Goal: Transaction & Acquisition: Purchase product/service

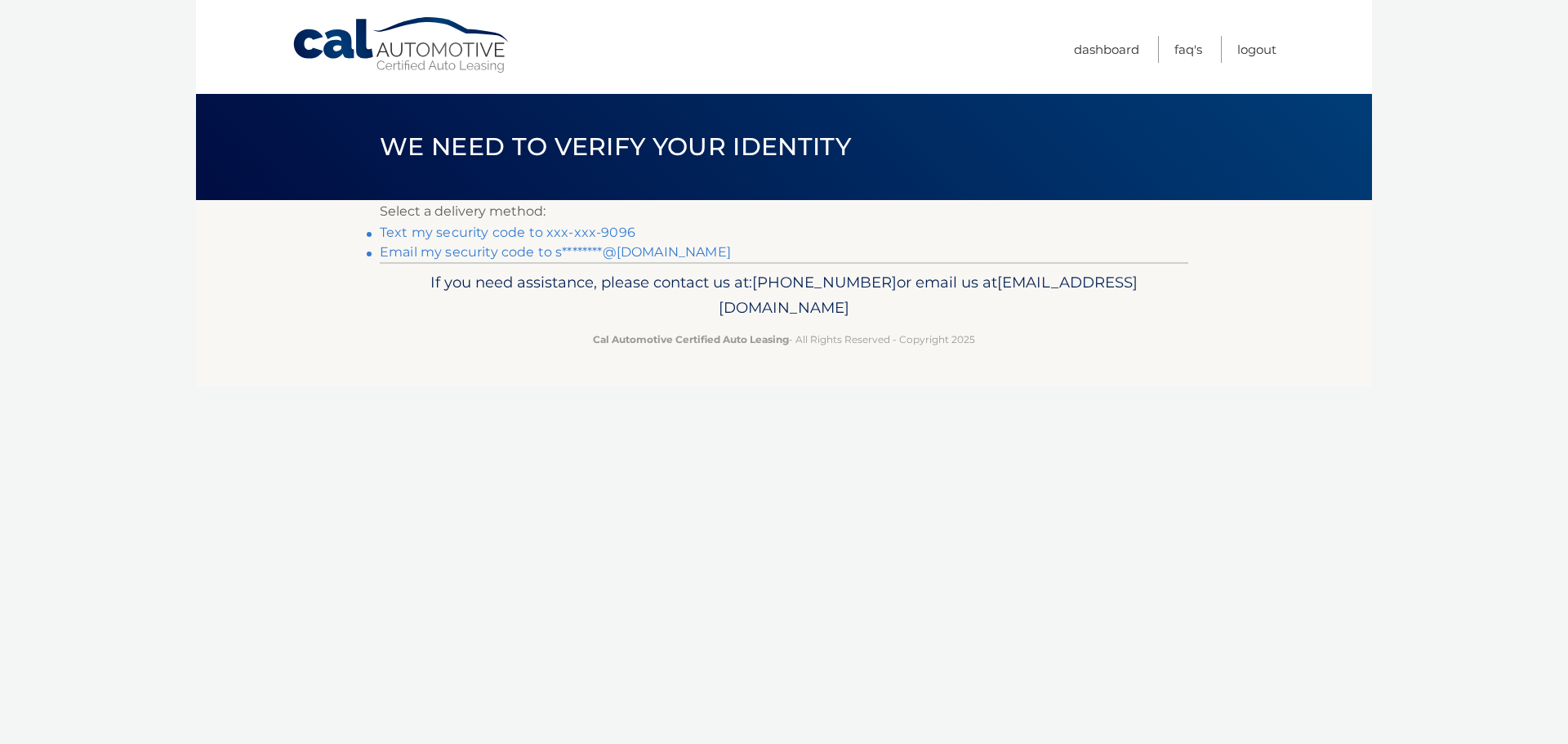
click at [607, 232] on link "Text my security code to xxx-xxx-9096" at bounding box center [508, 232] width 255 height 16
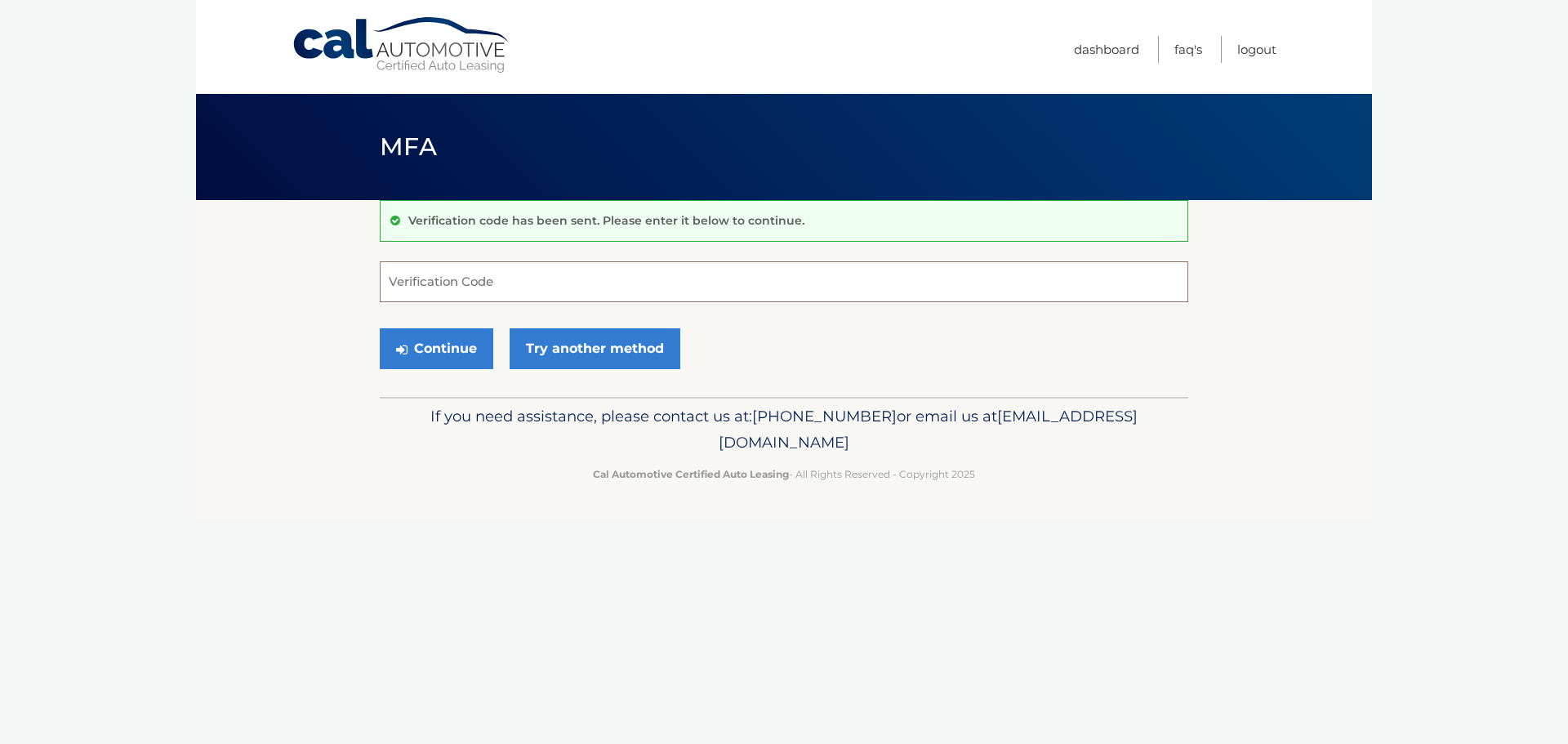
click at [523, 288] on input "Verification Code" at bounding box center [784, 281] width 809 height 41
type input "155800"
click at [457, 352] on button "Continue" at bounding box center [436, 349] width 114 height 41
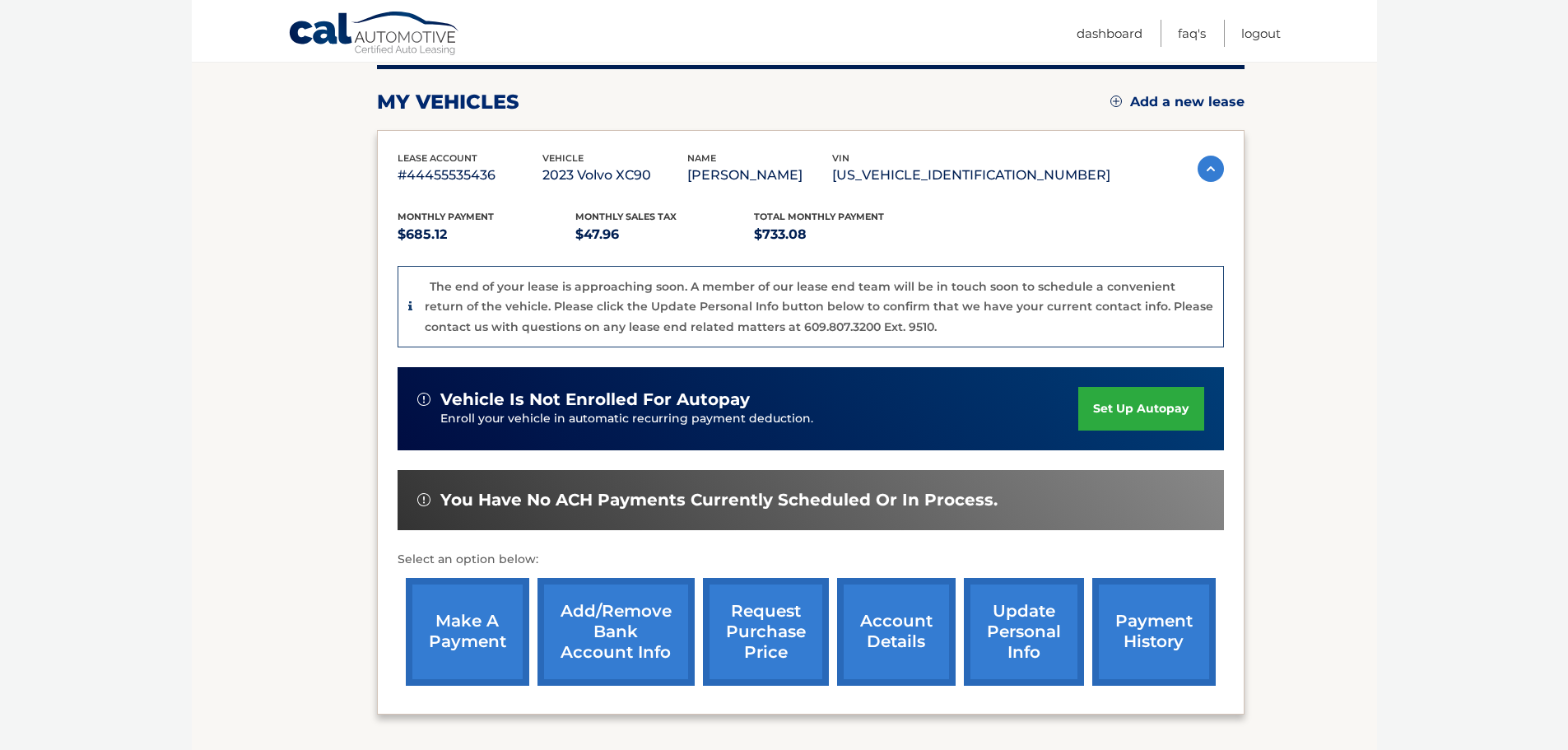
scroll to position [247, 0]
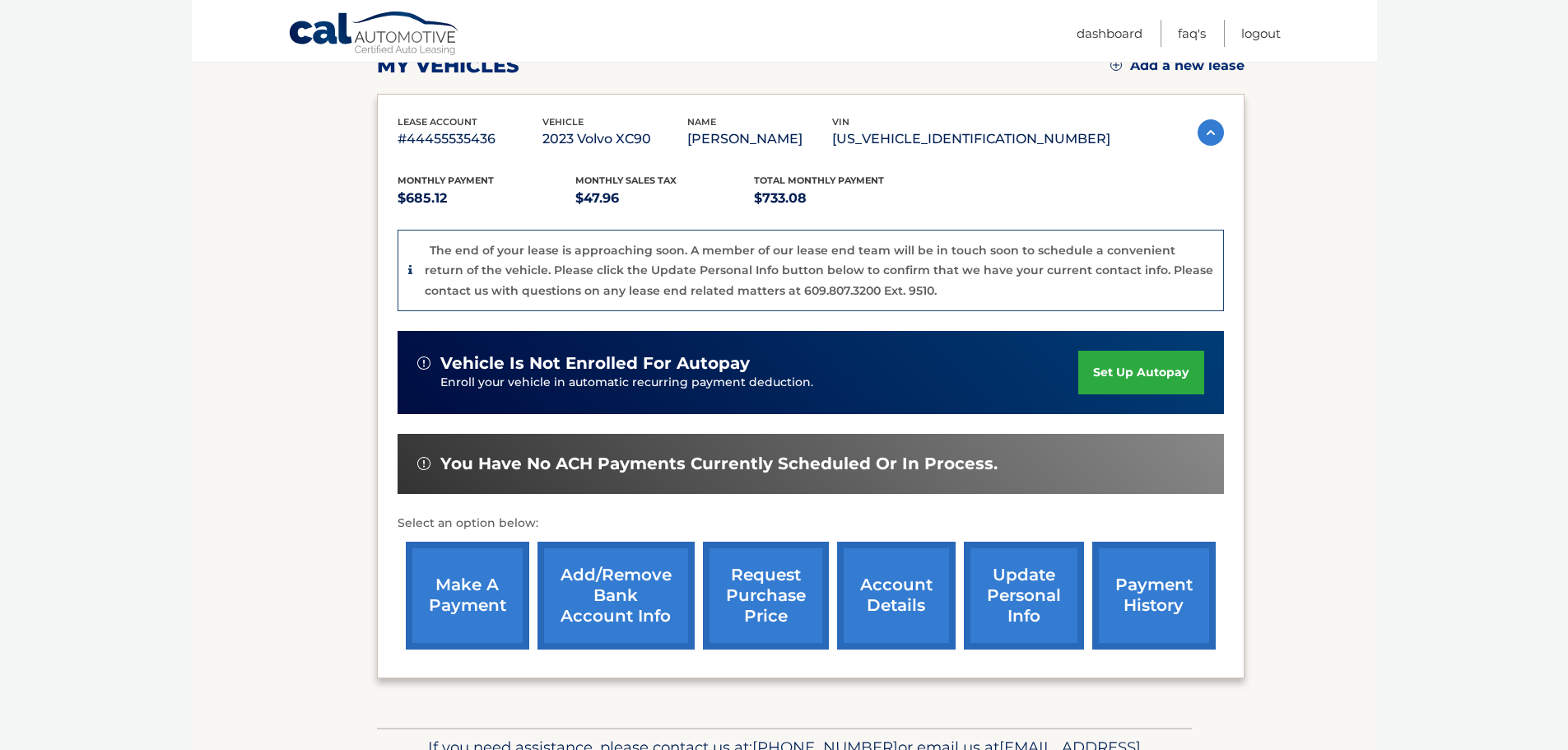
click at [474, 591] on link "make a payment" at bounding box center [467, 596] width 124 height 108
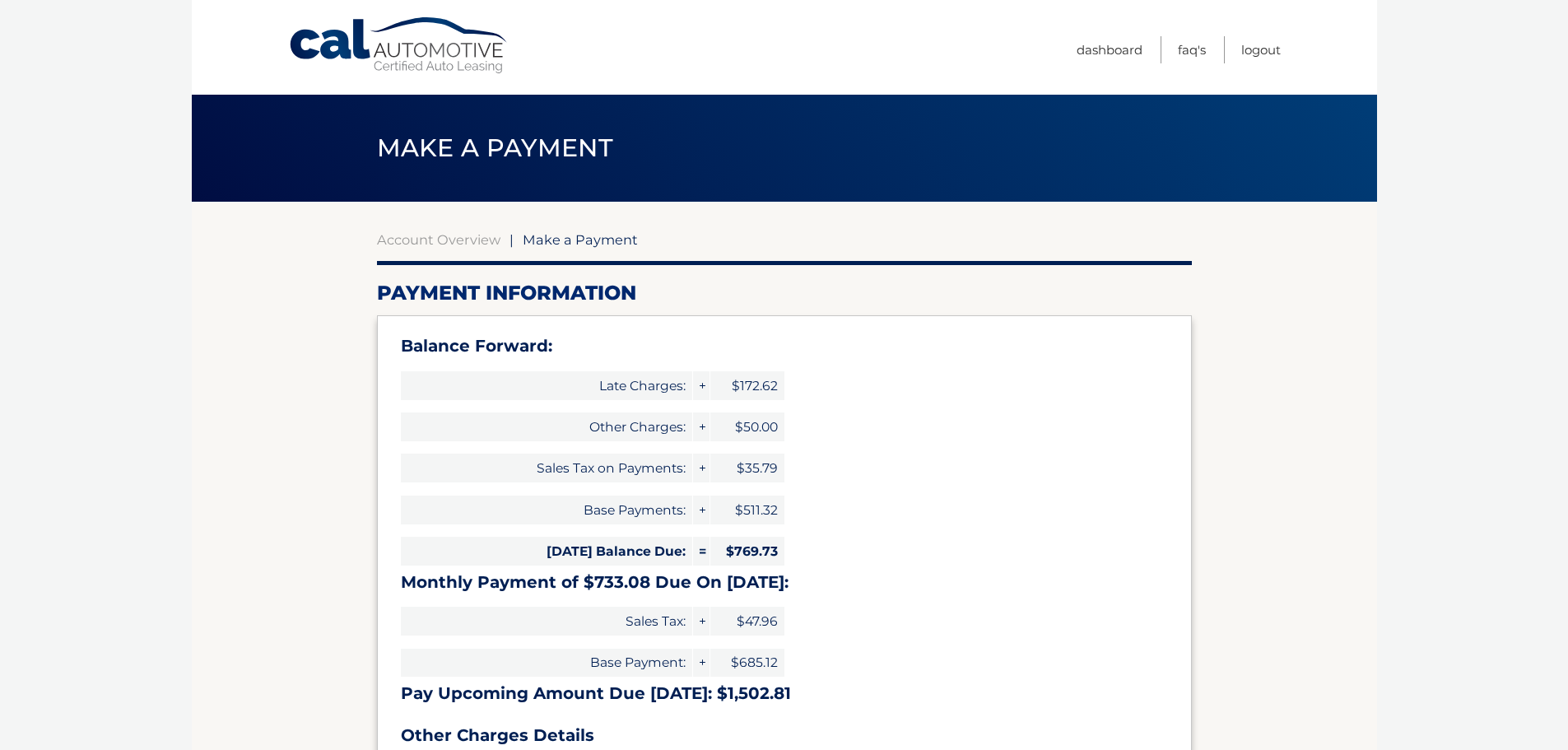
select select "Mzg4MmYxNWUtMTk2ZC00MThkLWJiYjgtOWQxOTE4NjNmNTUw"
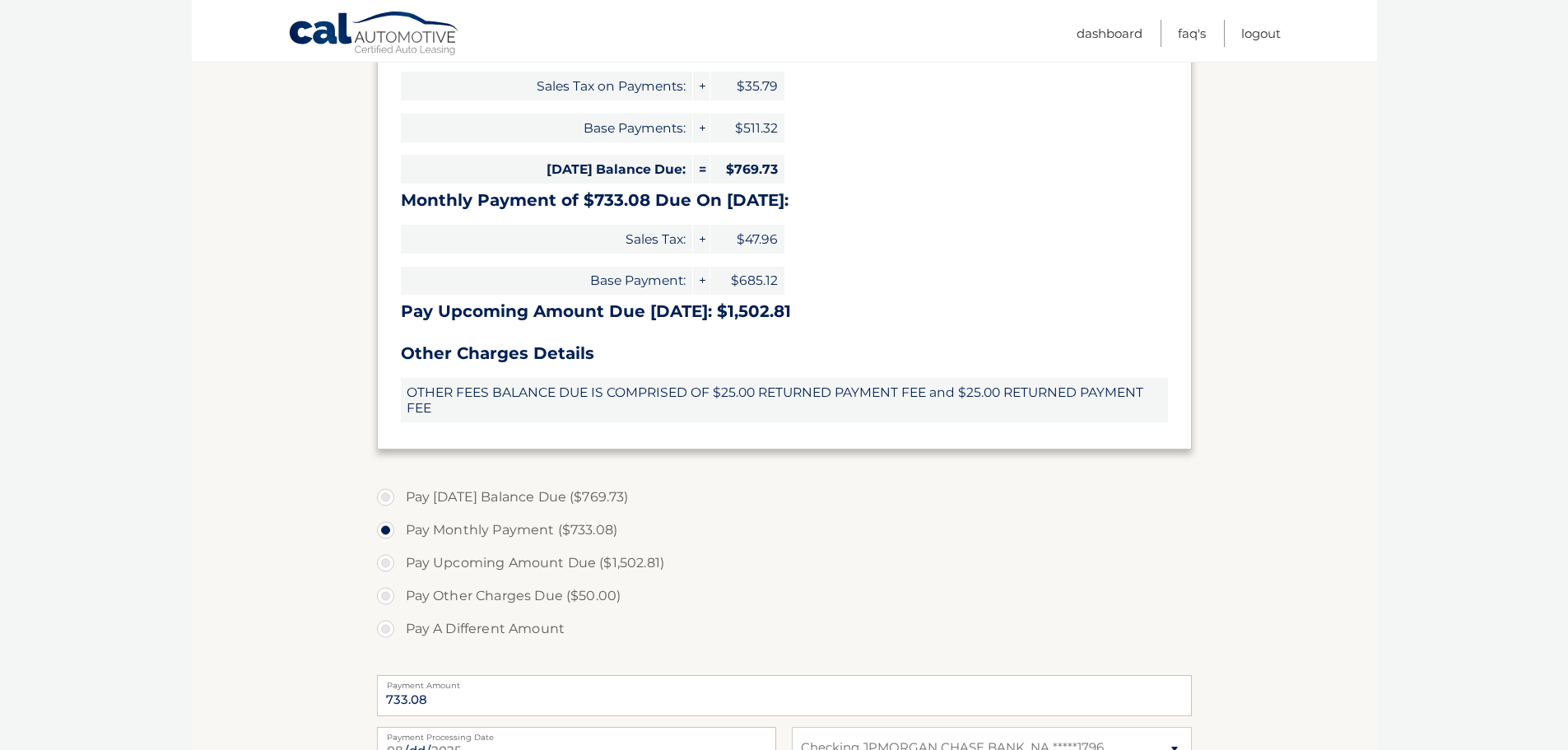
scroll to position [411, 0]
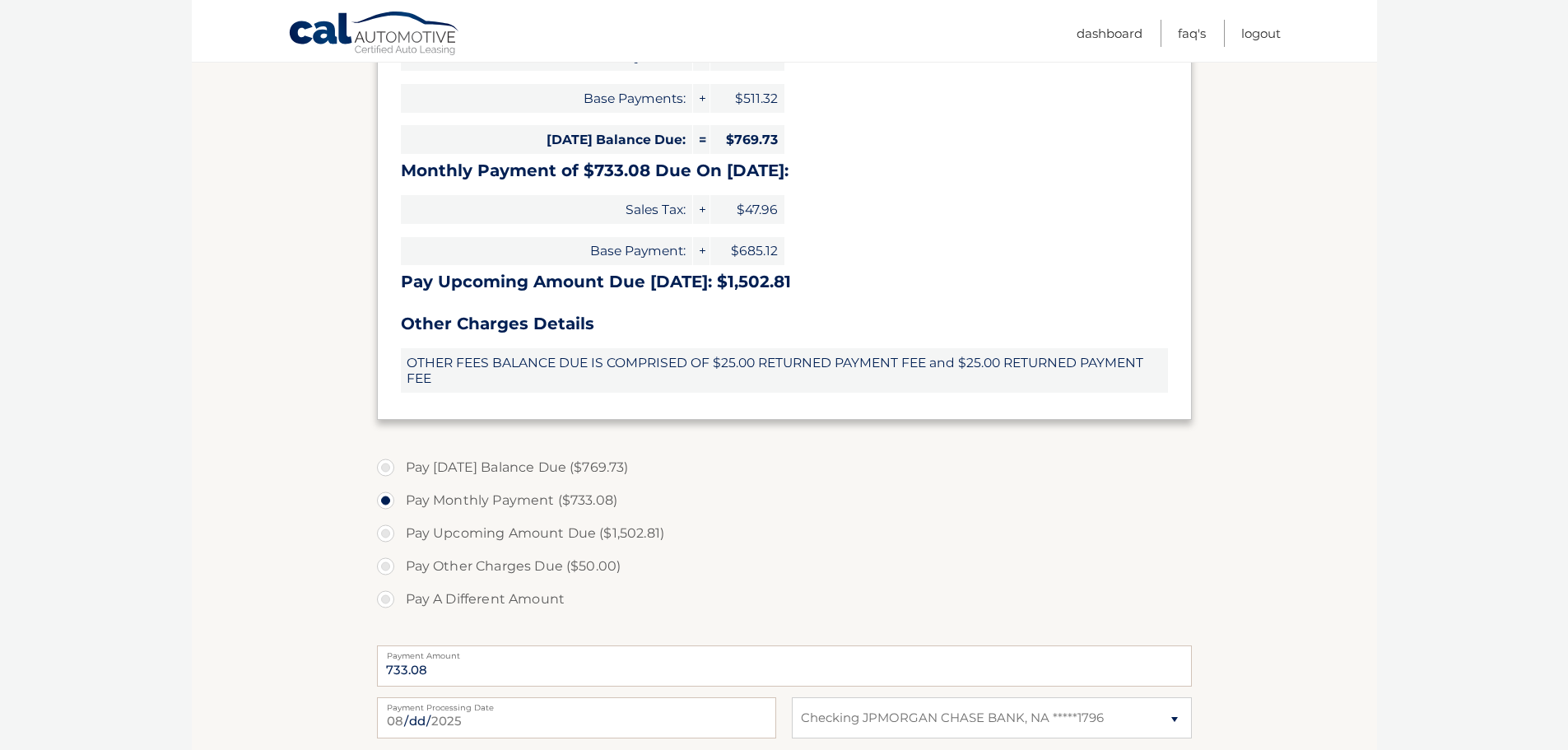
click at [392, 467] on label "Pay [DATE] Balance Due ($769.73)" at bounding box center [785, 467] width 815 height 33
click at [392, 467] on input "Pay [DATE] Balance Due ($769.73)" at bounding box center [392, 464] width 16 height 26
radio input "true"
type input "769.73"
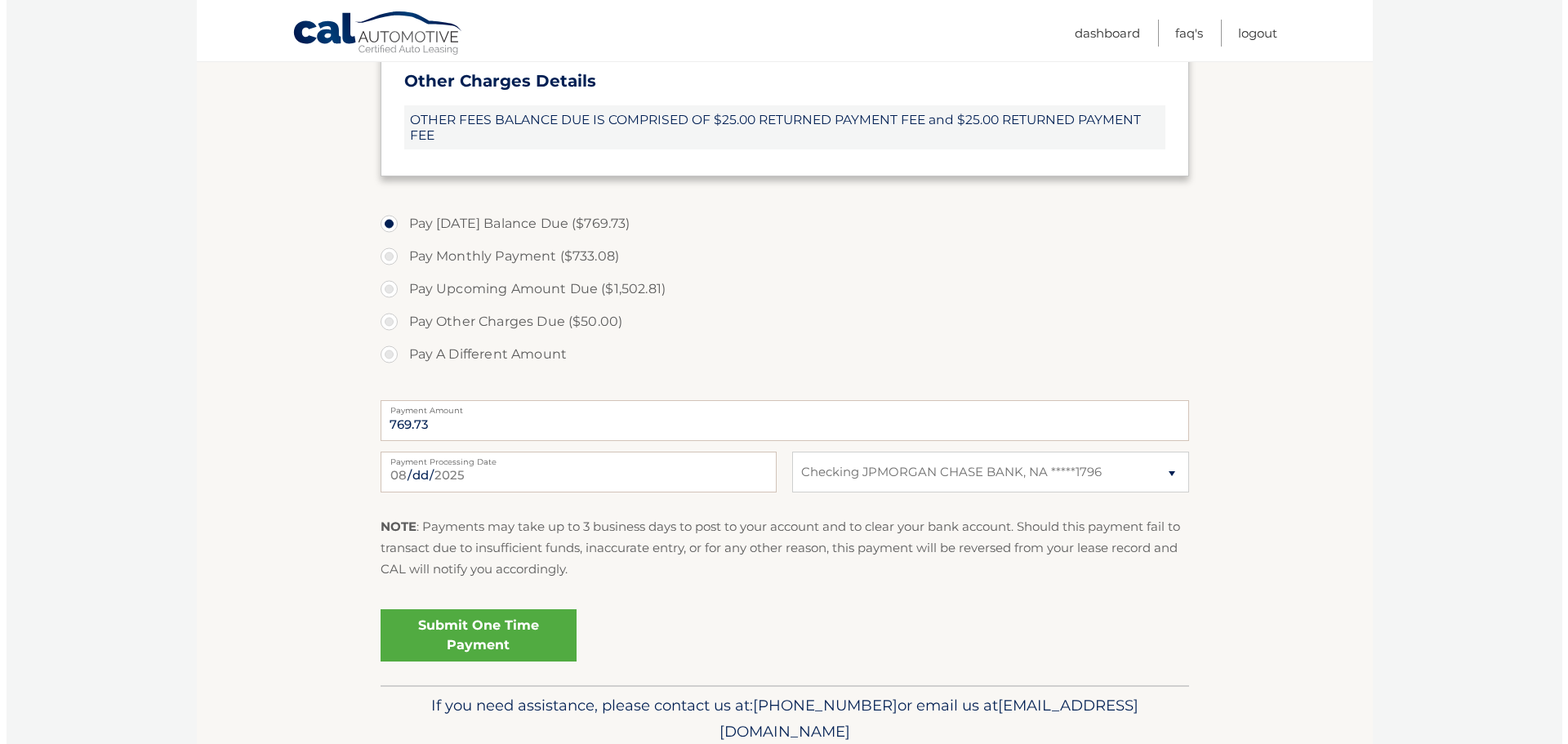
scroll to position [653, 0]
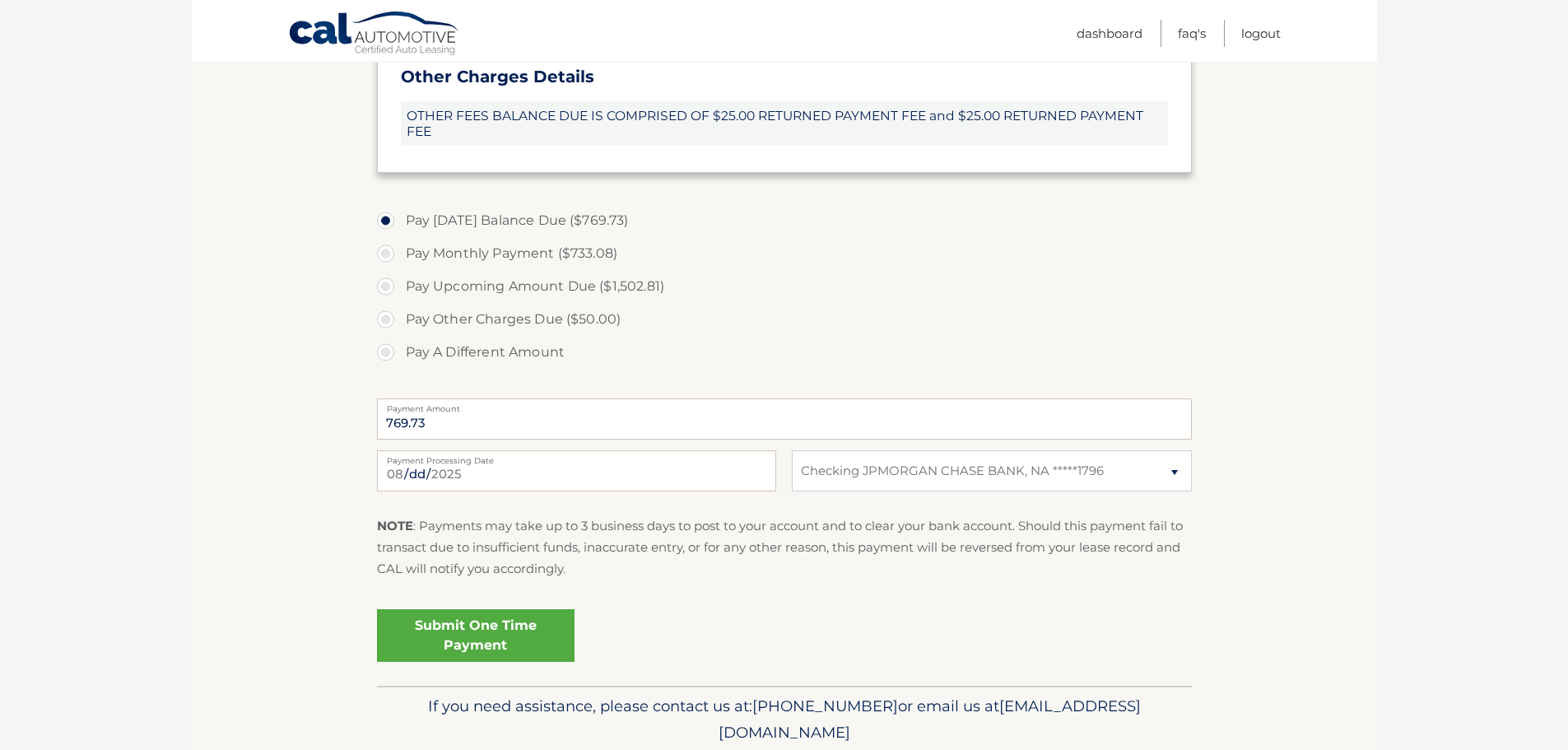
click at [497, 631] on link "Submit One Time Payment" at bounding box center [476, 636] width 198 height 53
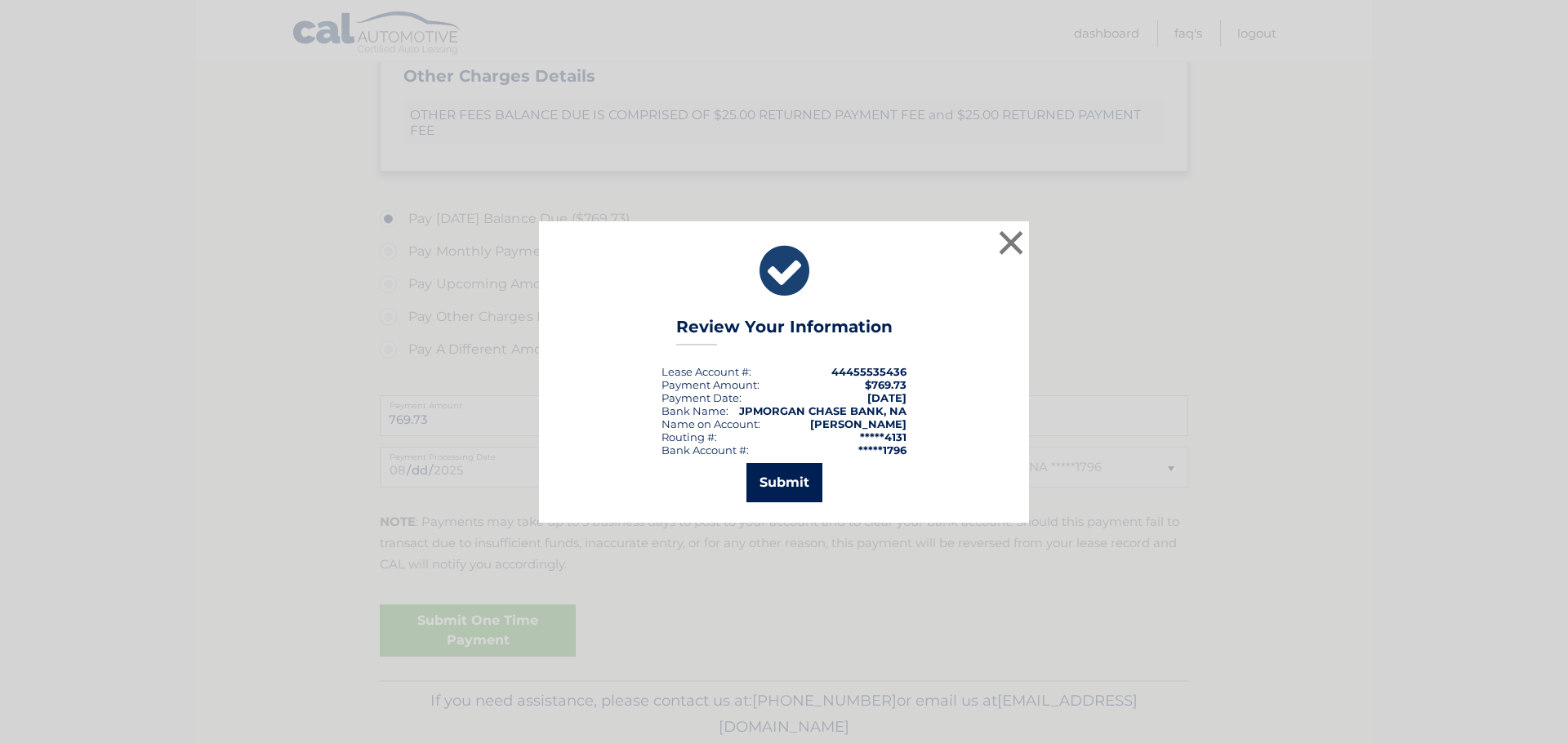
click at [779, 482] on button "Submit" at bounding box center [784, 482] width 76 height 39
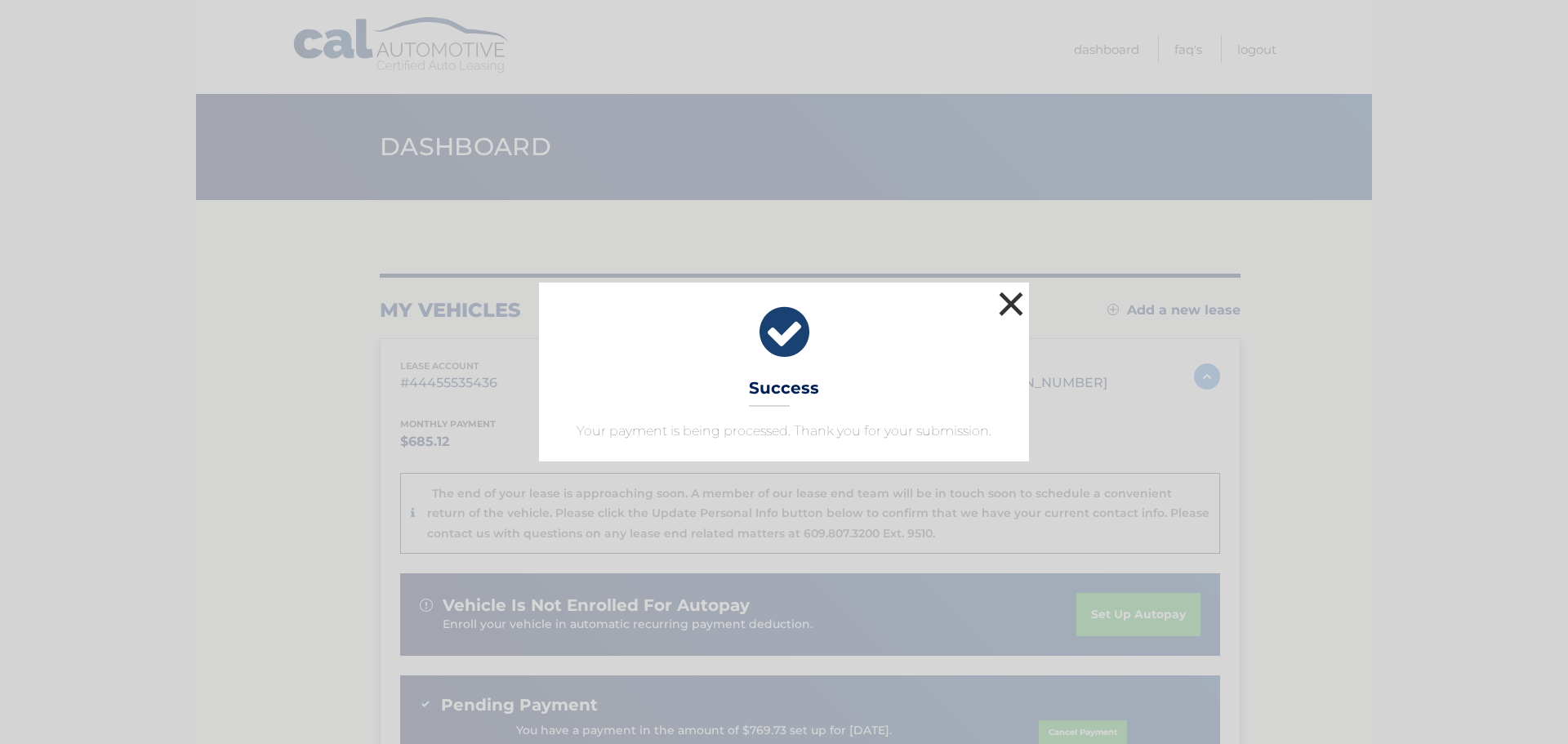
click at [1016, 302] on button "×" at bounding box center [1011, 303] width 33 height 33
